Goal: Task Accomplishment & Management: Complete application form

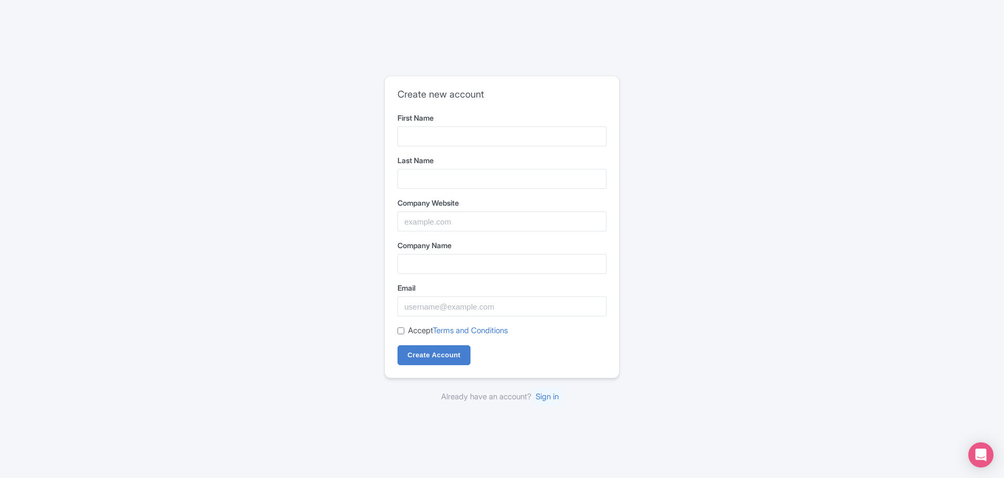
type input "[PERSON_NAME]"
click at [410, 176] on input "Last Name" at bounding box center [501, 179] width 209 height 20
type input "[PERSON_NAME]"
click at [418, 221] on input "Company Website" at bounding box center [501, 222] width 209 height 20
type input "[DOMAIN_NAME]"
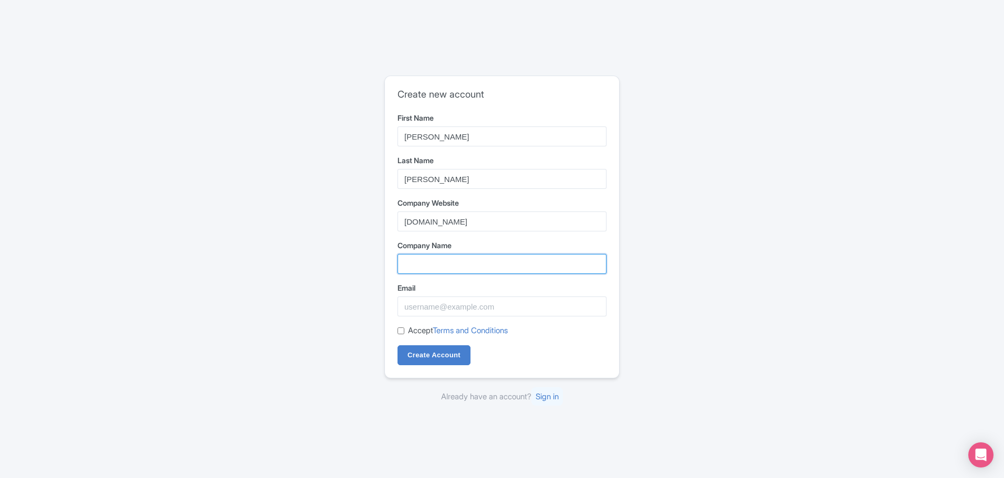
click at [427, 267] on input "Company Name" at bounding box center [501, 264] width 209 height 20
click at [397, 345] on input "Create Account" at bounding box center [433, 355] width 73 height 20
click at [408, 265] on input "Company Name" at bounding box center [501, 264] width 209 height 20
type input "Wellington City Tours"
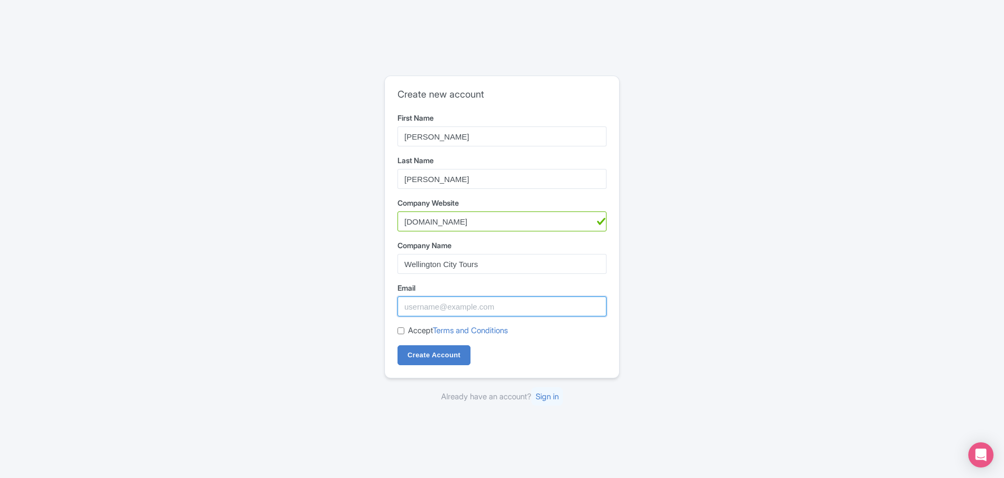
click at [418, 308] on input "Email" at bounding box center [501, 307] width 209 height 20
type input "[EMAIL_ADDRESS][DOMAIN_NAME]"
click at [402, 331] on input "Accept Terms and Conditions" at bounding box center [400, 331] width 7 height 7
checkbox input "true"
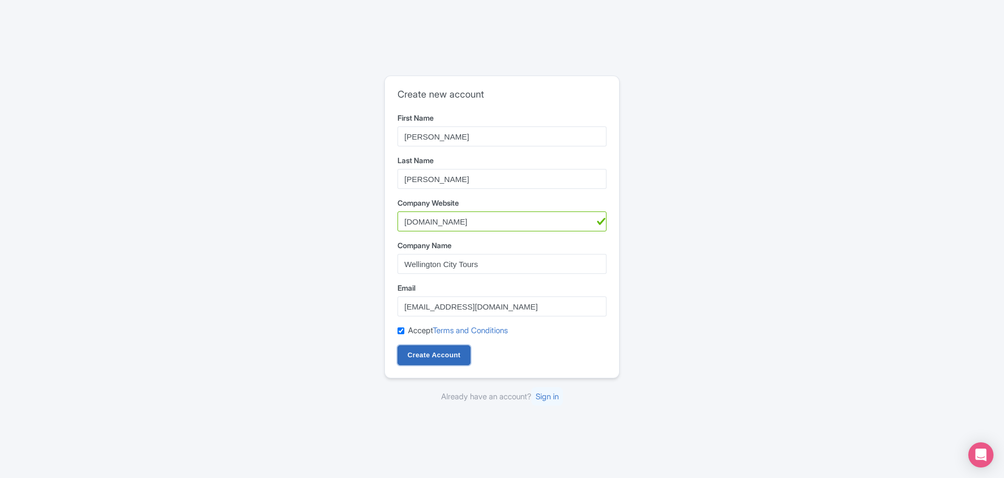
click at [435, 354] on input "Create Account" at bounding box center [433, 355] width 73 height 20
